Goal: Task Accomplishment & Management: Complete application form

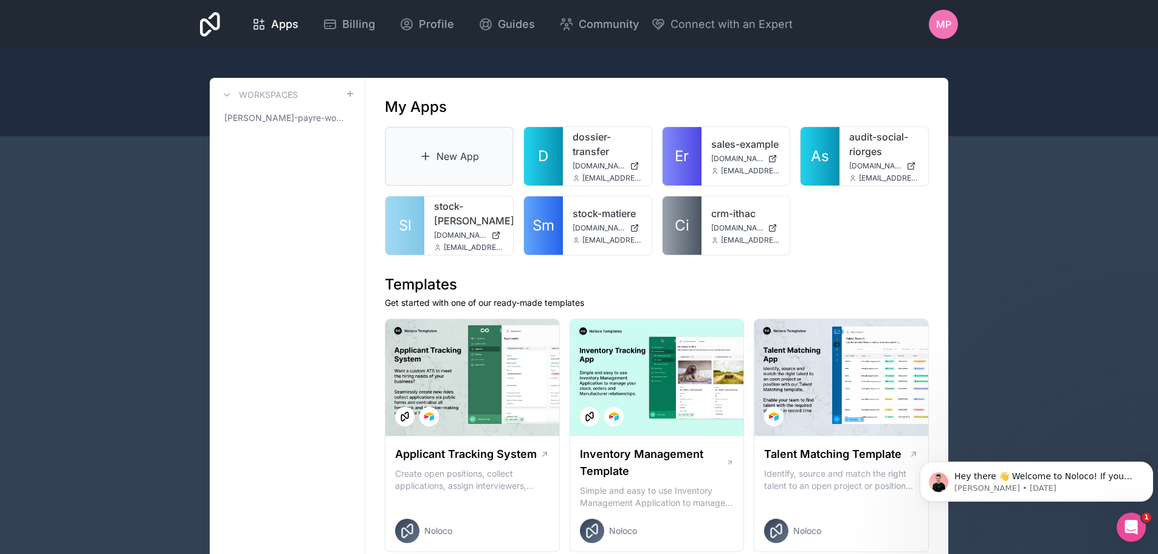
click at [465, 154] on link "New App" at bounding box center [449, 156] width 129 height 60
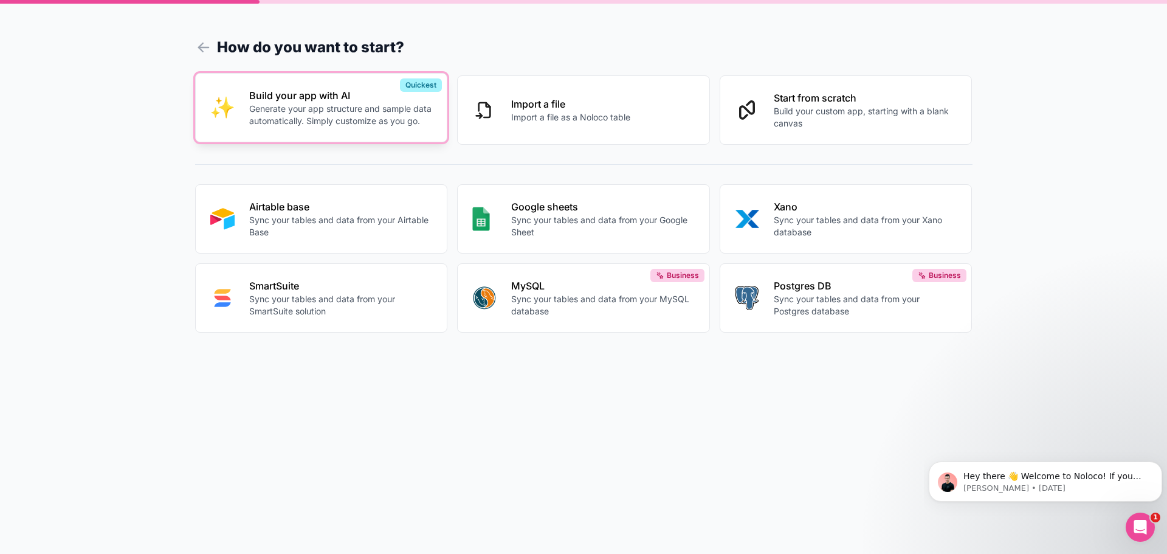
click at [318, 100] on p "Build your app with AI" at bounding box center [341, 95] width 184 height 15
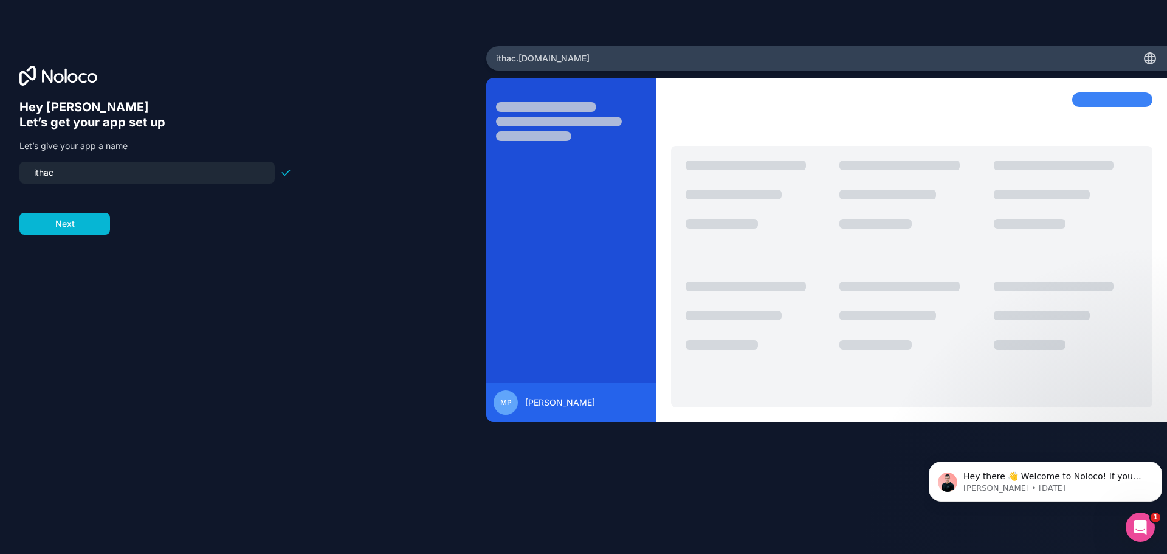
drag, startPoint x: 94, startPoint y: 173, endPoint x: 21, endPoint y: 176, distance: 73.6
click at [21, 176] on div "ithac" at bounding box center [146, 173] width 255 height 22
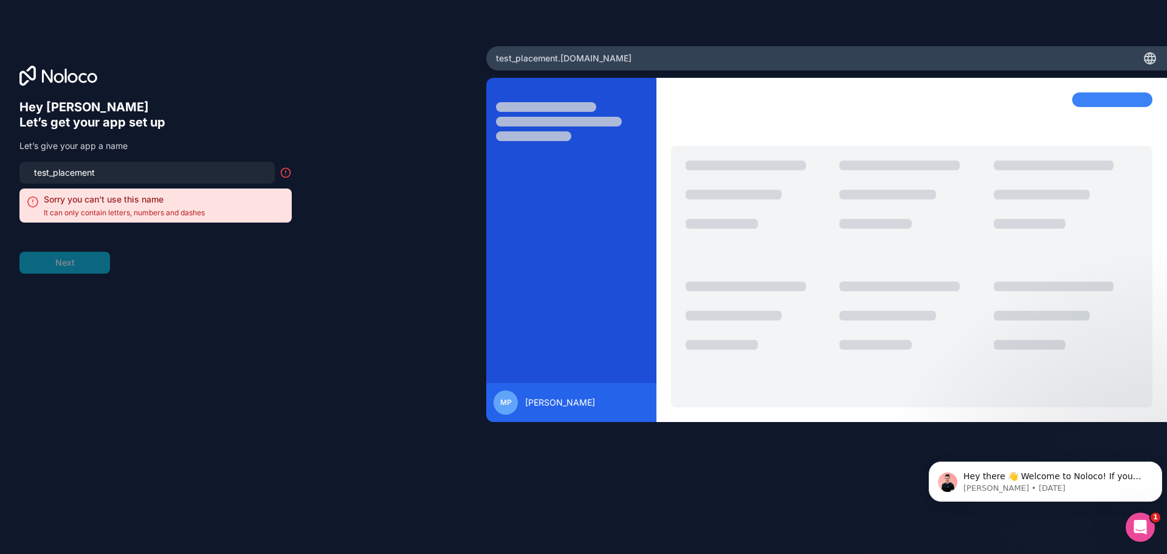
click at [55, 173] on input "test_placement" at bounding box center [147, 172] width 241 height 17
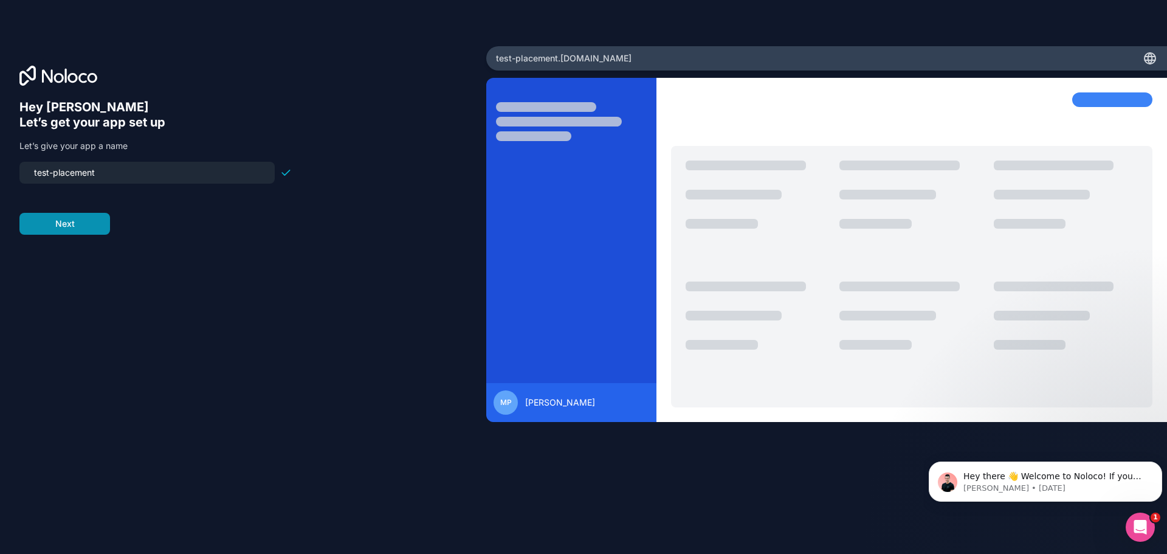
type input "test-placement"
click at [71, 231] on button "Next" at bounding box center [64, 224] width 91 height 22
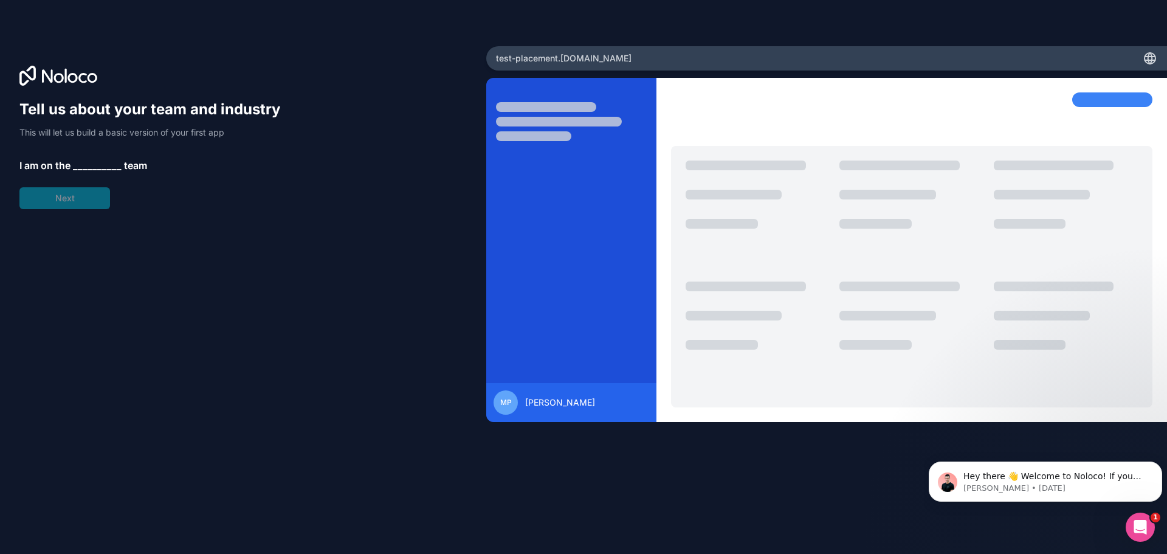
click at [81, 165] on span "__________" at bounding box center [97, 165] width 49 height 15
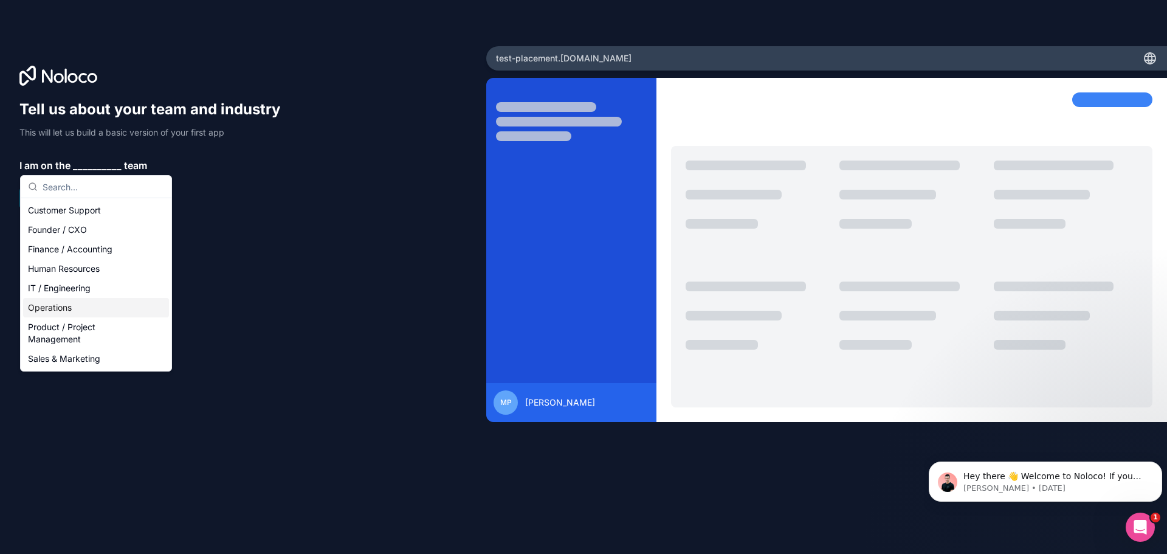
click at [99, 304] on div "Operations" at bounding box center [96, 307] width 146 height 19
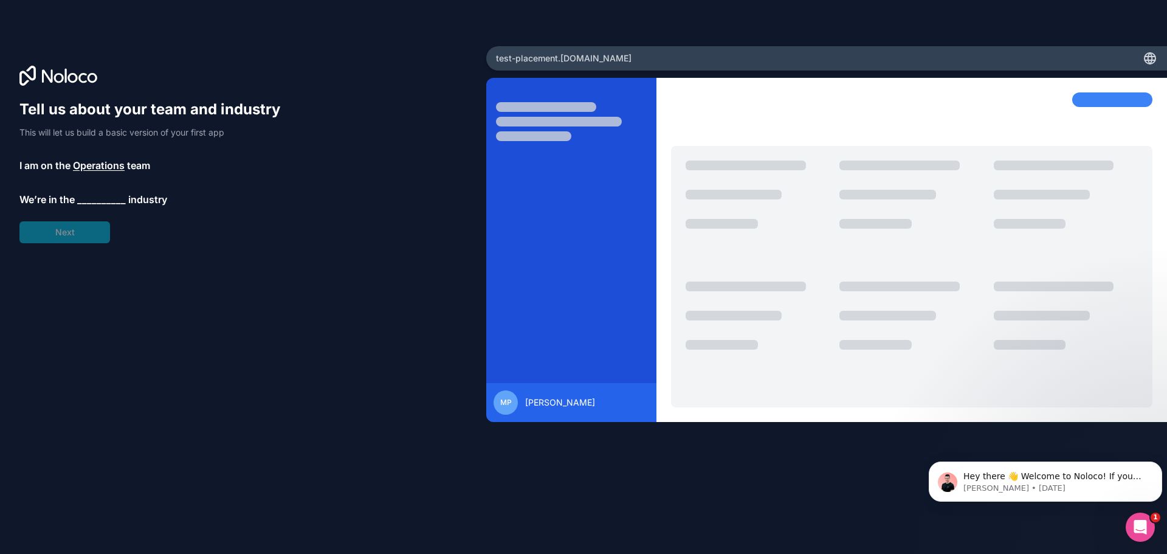
click at [101, 200] on span "__________" at bounding box center [101, 199] width 49 height 15
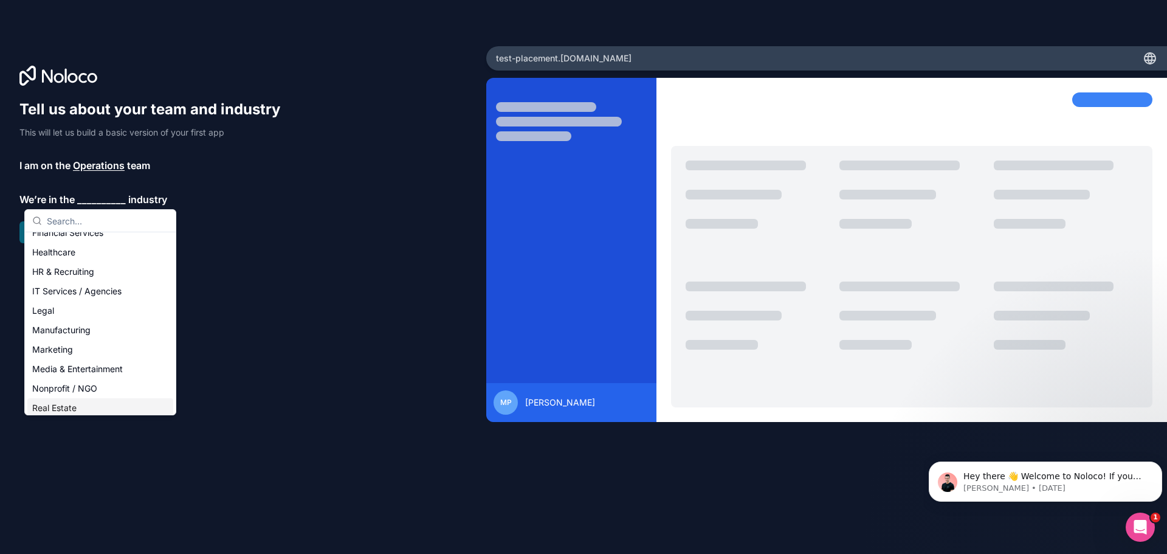
scroll to position [68, 0]
click at [75, 355] on div "Manufacturing" at bounding box center [100, 351] width 146 height 19
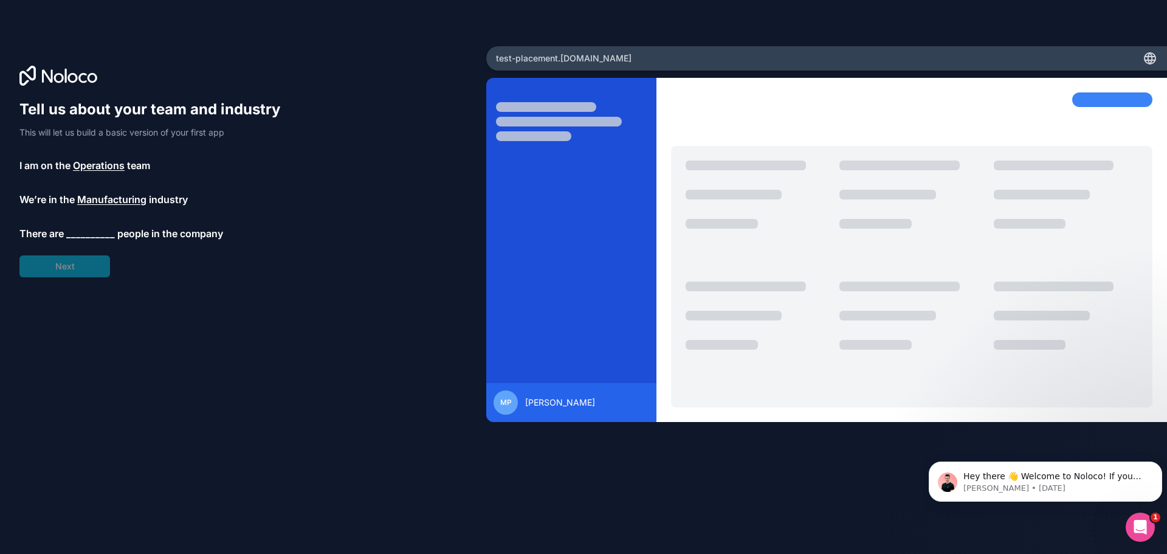
click at [89, 233] on span "__________" at bounding box center [90, 233] width 49 height 15
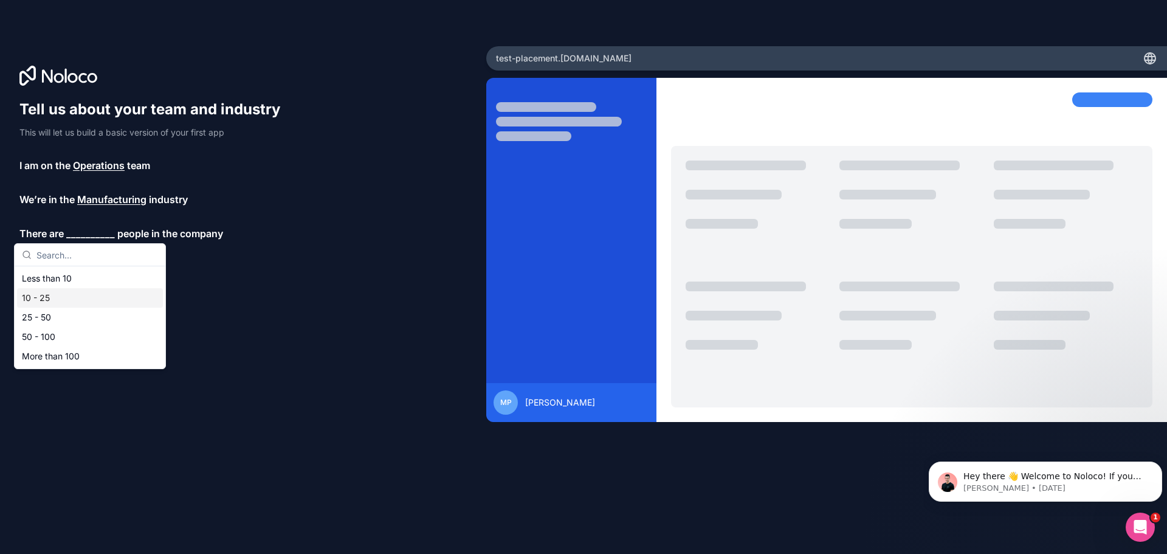
click at [60, 303] on div "10 - 25" at bounding box center [90, 297] width 146 height 19
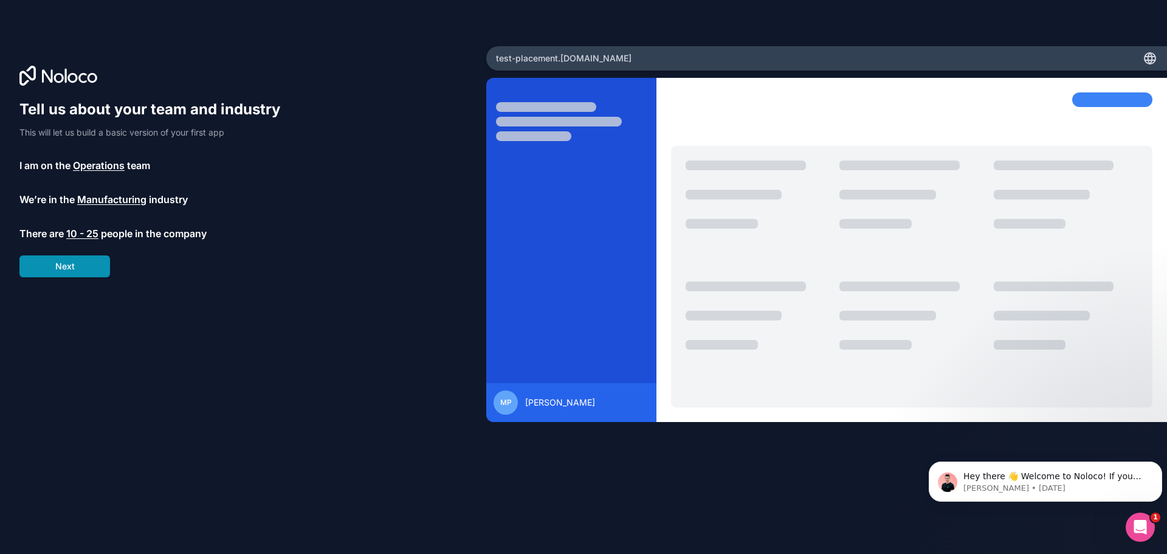
click at [69, 265] on button "Next" at bounding box center [64, 266] width 91 height 22
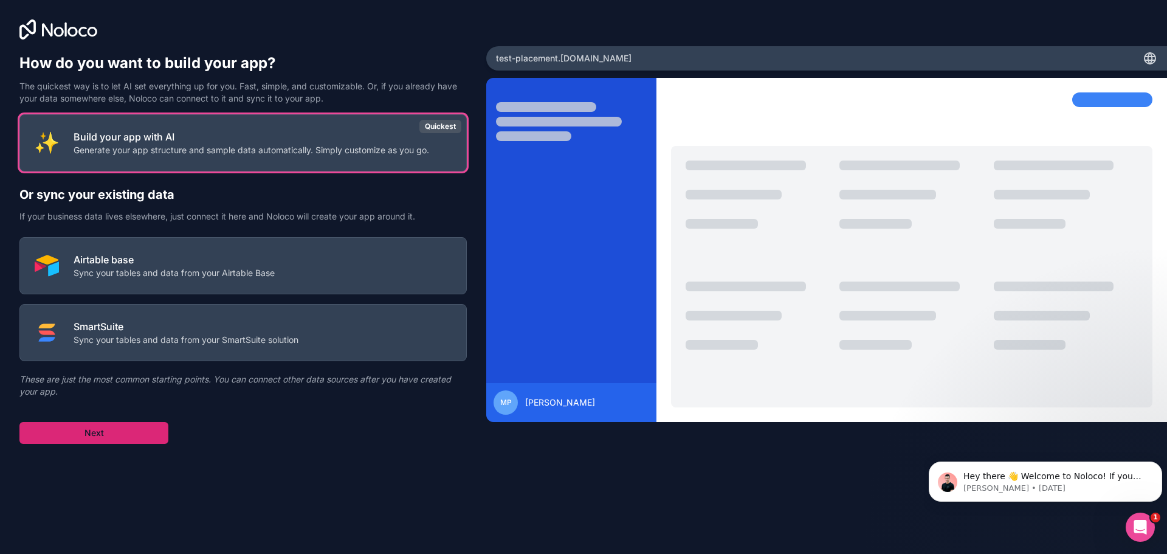
click at [112, 434] on button "Next" at bounding box center [93, 433] width 149 height 22
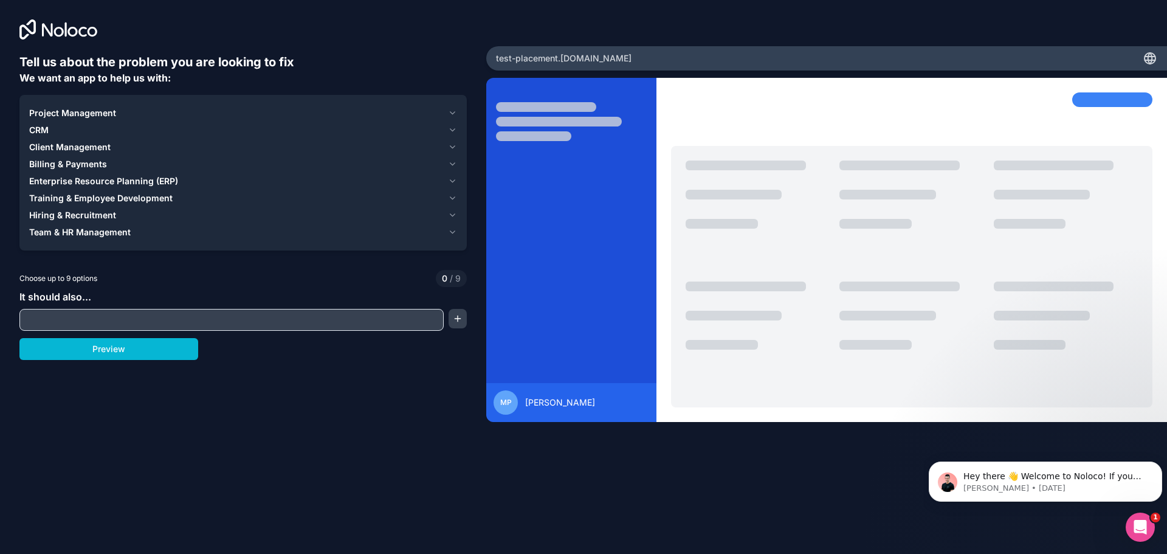
click at [94, 109] on span "Project Management" at bounding box center [72, 113] width 87 height 12
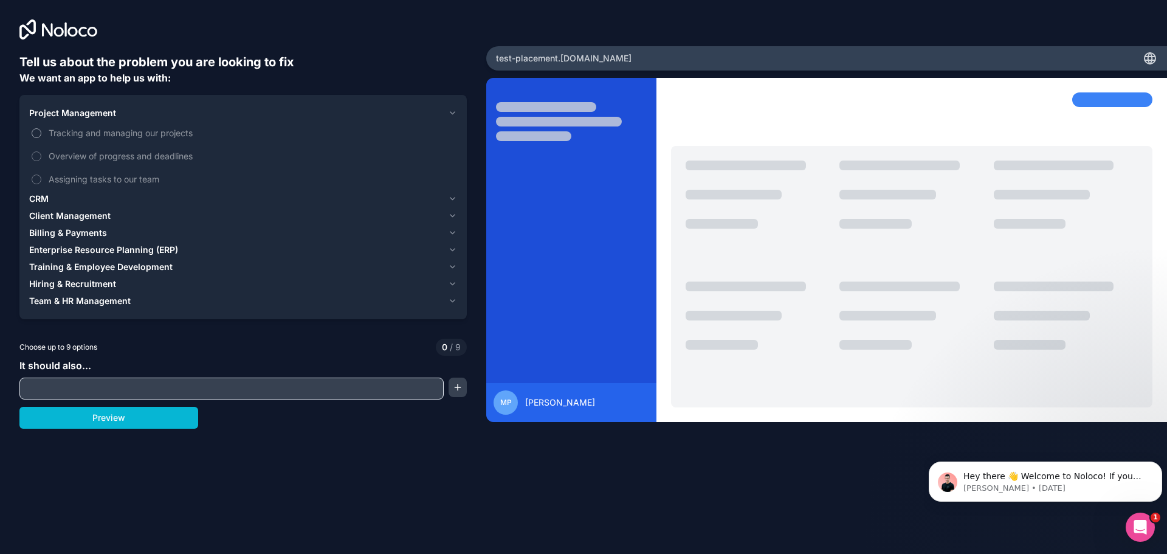
click at [93, 131] on span "Tracking and managing our projects" at bounding box center [252, 132] width 406 height 13
click at [41, 131] on button "Tracking and managing our projects" at bounding box center [37, 133] width 10 height 10
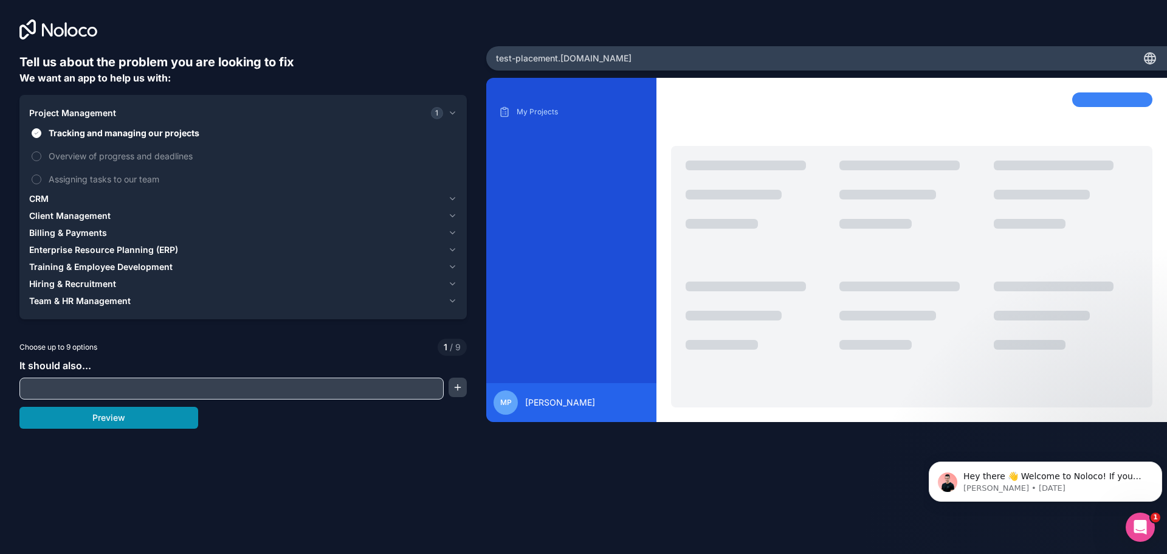
click at [111, 417] on button "Preview" at bounding box center [108, 418] width 179 height 22
click at [164, 253] on span "Enterprise Resource Planning (ERP)" at bounding box center [103, 250] width 149 height 12
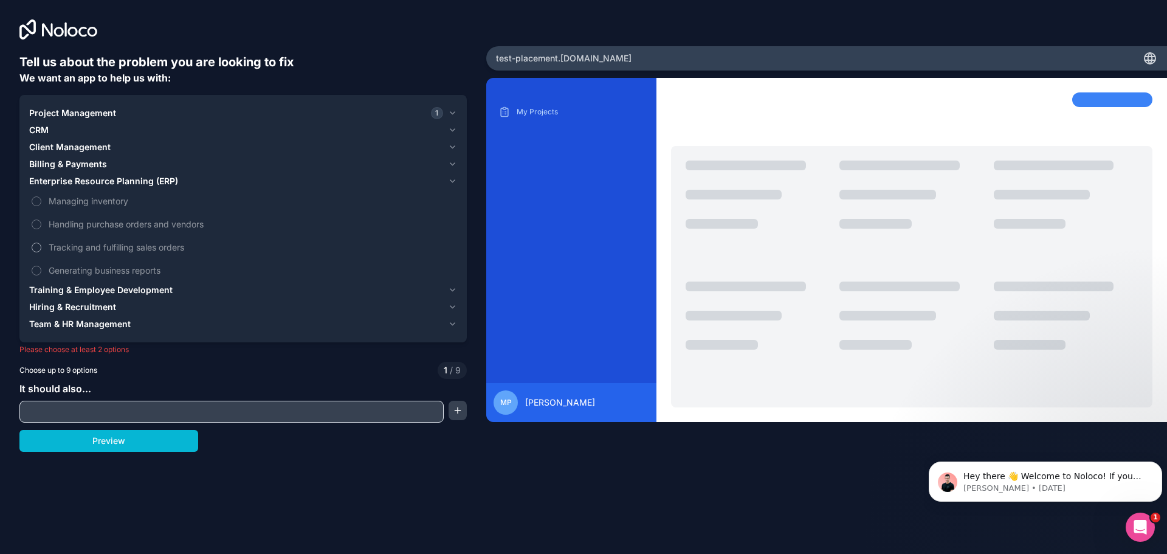
click at [129, 245] on span "Tracking and fulfilling sales orders" at bounding box center [252, 247] width 406 height 13
click at [41, 245] on button "Tracking and fulfilling sales orders" at bounding box center [37, 247] width 10 height 10
click at [120, 444] on button "Preview" at bounding box center [108, 441] width 179 height 22
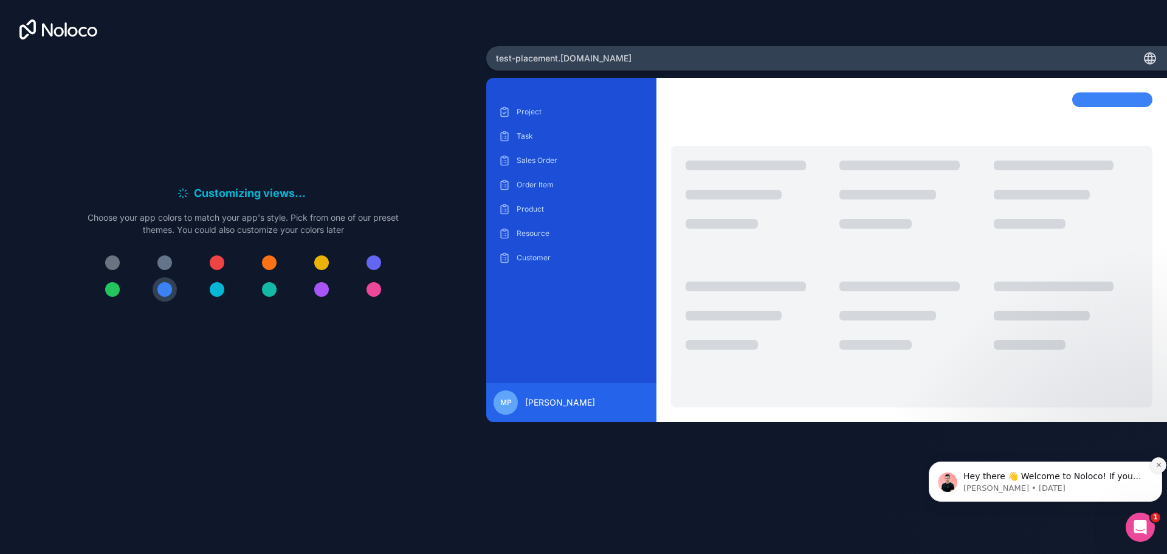
click at [1157, 462] on icon "Dismiss notification" at bounding box center [1158, 464] width 7 height 7
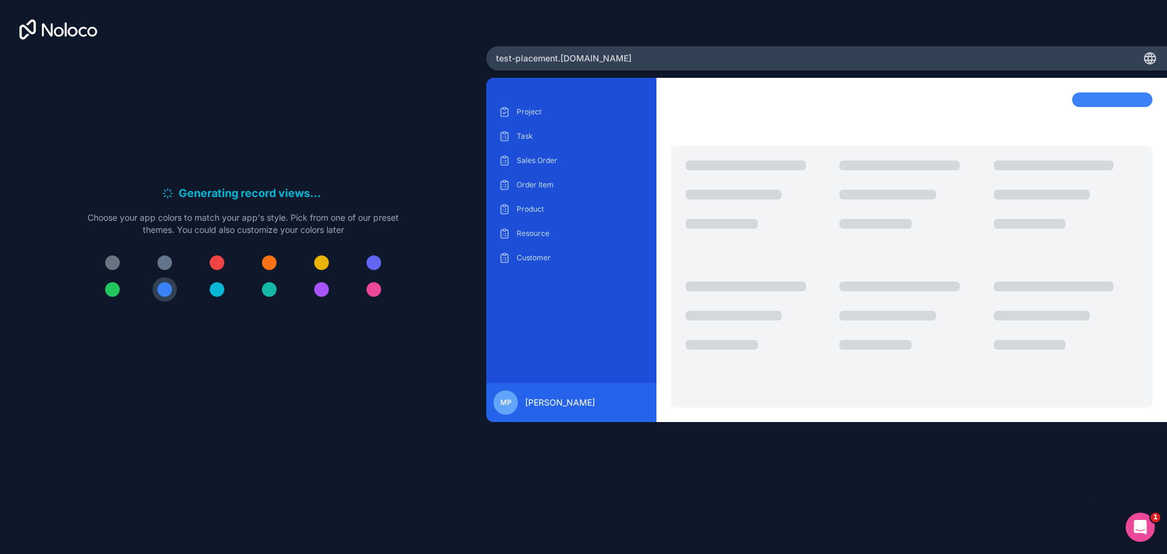
click at [269, 291] on div at bounding box center [269, 289] width 15 height 15
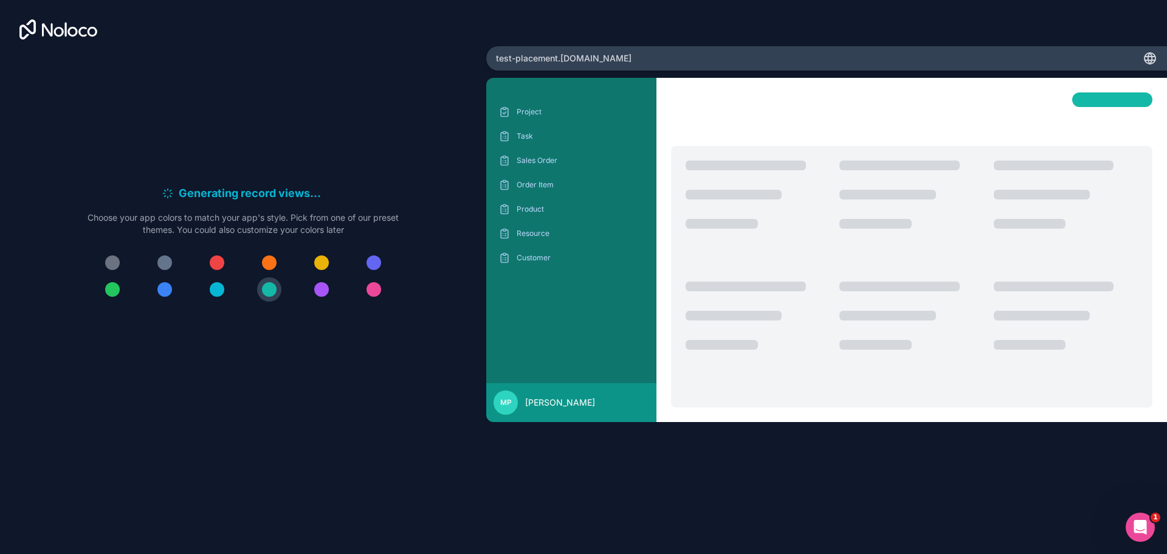
click at [321, 263] on div at bounding box center [321, 262] width 15 height 15
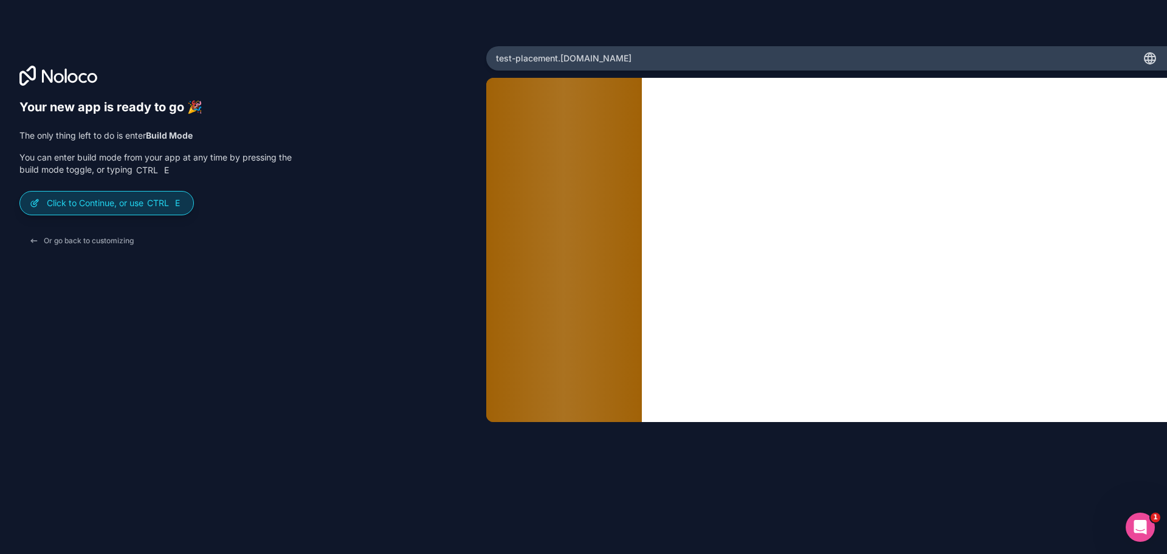
click at [118, 205] on p "Click to Continue, or use Ctrl E" at bounding box center [115, 203] width 137 height 12
